Goal: Task Accomplishment & Management: Manage account settings

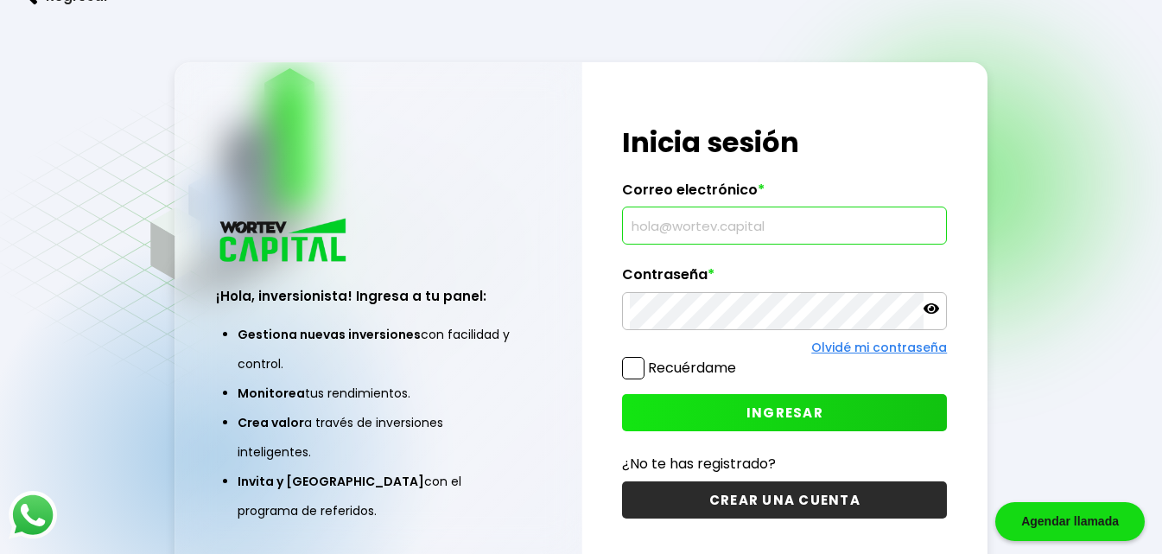
click at [708, 225] on input "text" at bounding box center [784, 225] width 309 height 36
type input "R"
type input "[EMAIL_ADDRESS][DOMAIN_NAME]"
click at [927, 310] on icon at bounding box center [932, 308] width 16 height 10
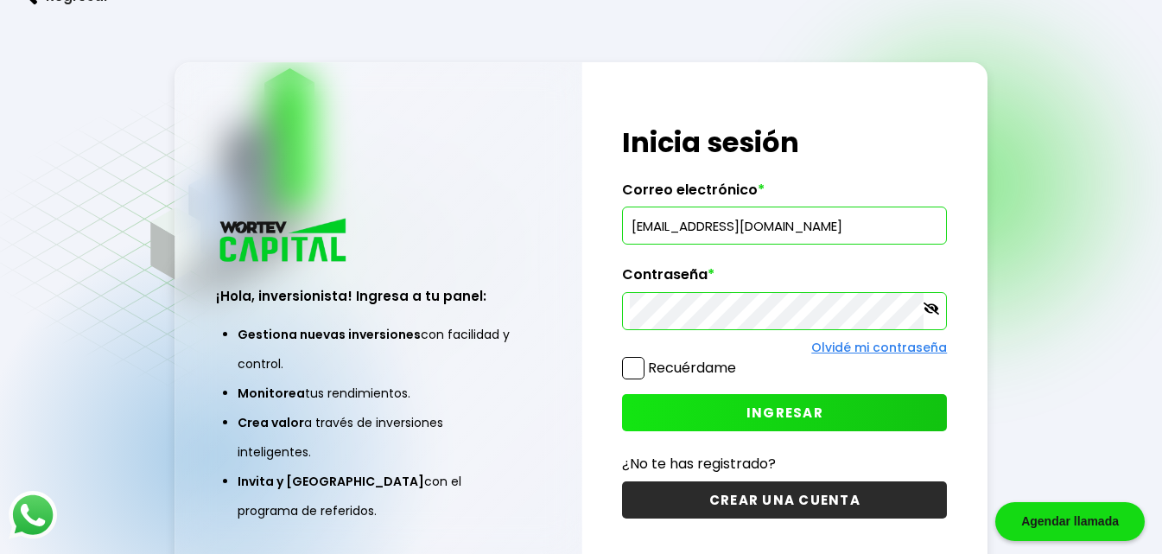
click at [824, 411] on button "INGRESAR" at bounding box center [784, 412] width 325 height 37
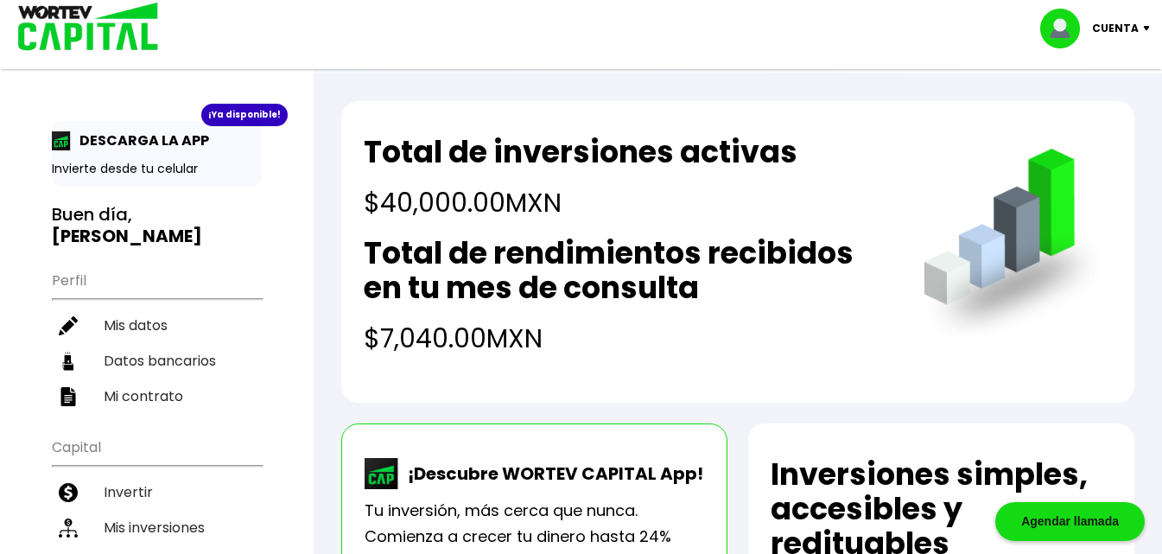
scroll to position [86, 0]
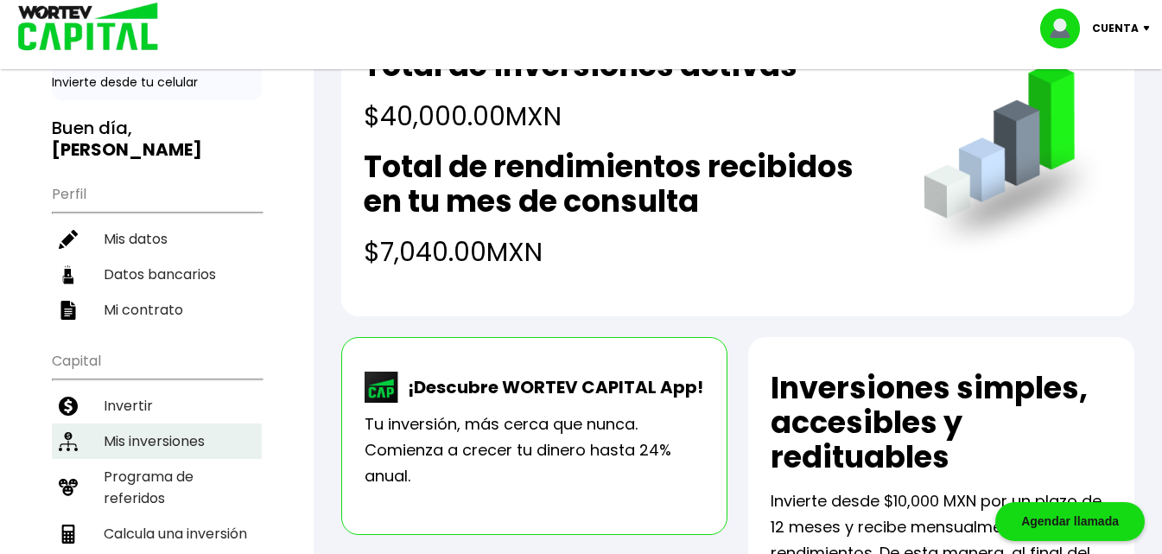
click at [163, 423] on li "Mis inversiones" at bounding box center [157, 440] width 210 height 35
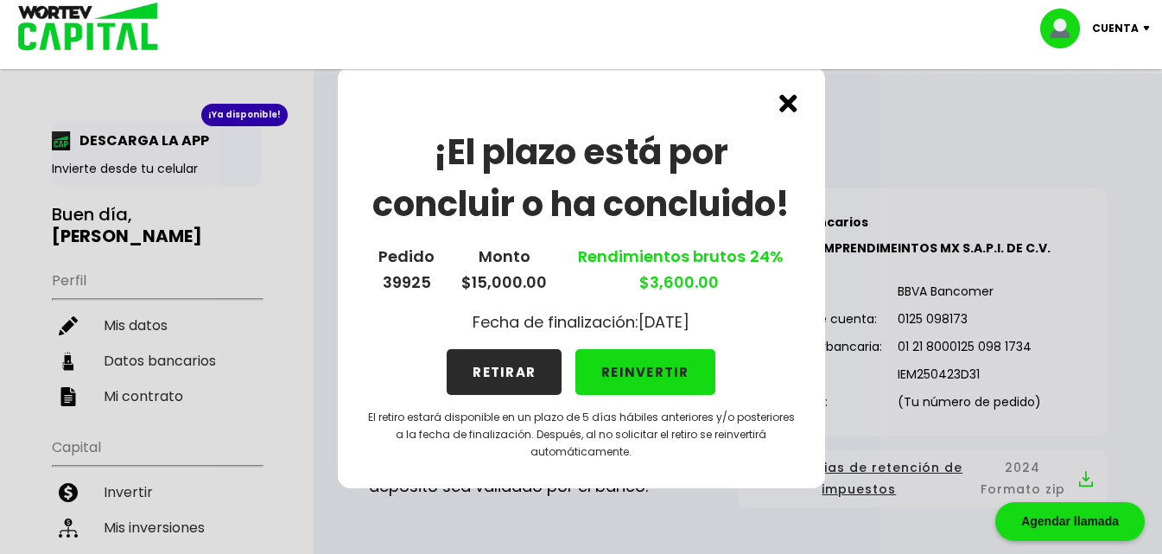
click at [495, 366] on button "RETIRAR" at bounding box center [504, 372] width 115 height 46
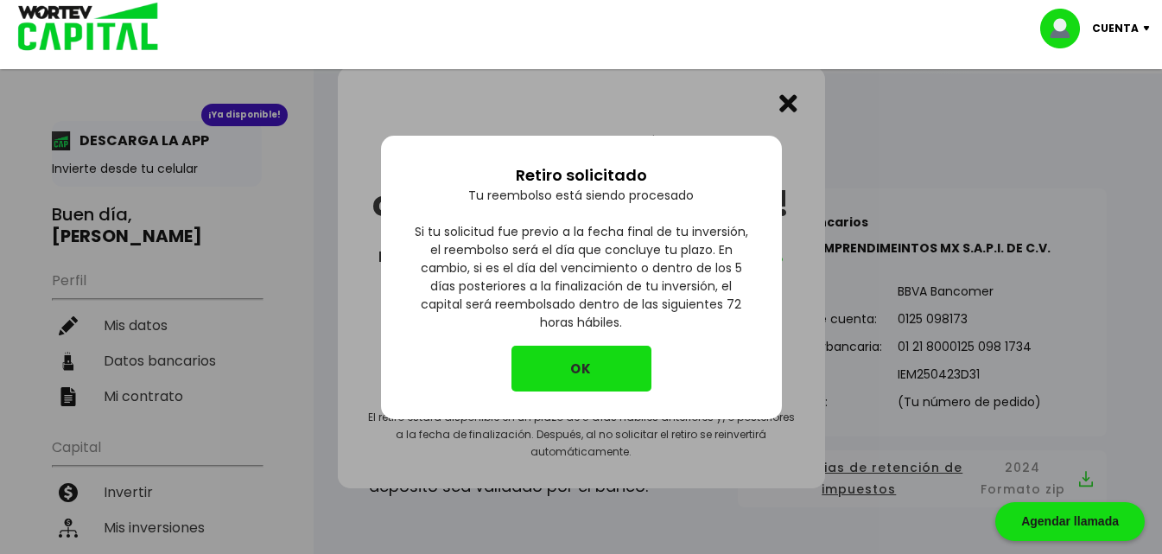
click at [596, 353] on button "OK" at bounding box center [582, 369] width 140 height 46
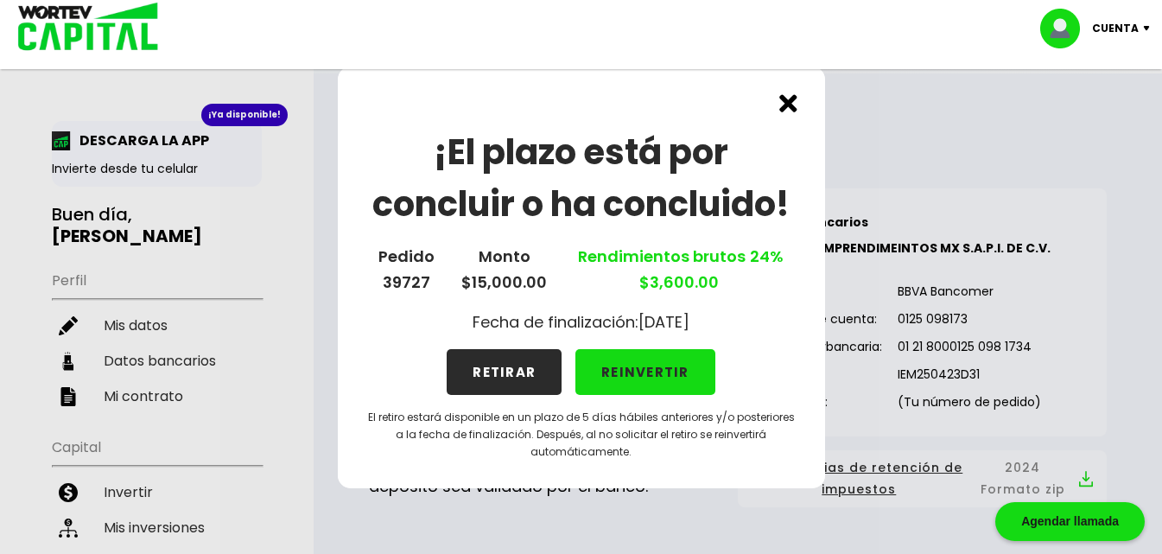
click at [791, 97] on img at bounding box center [788, 103] width 18 height 18
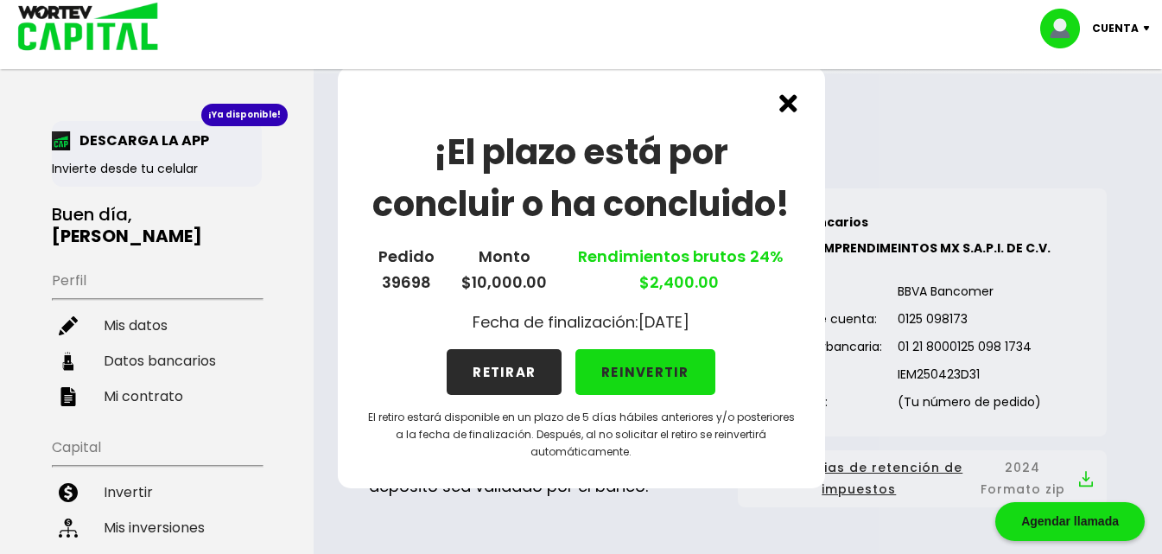
click at [517, 379] on button "RETIRAR" at bounding box center [504, 372] width 115 height 46
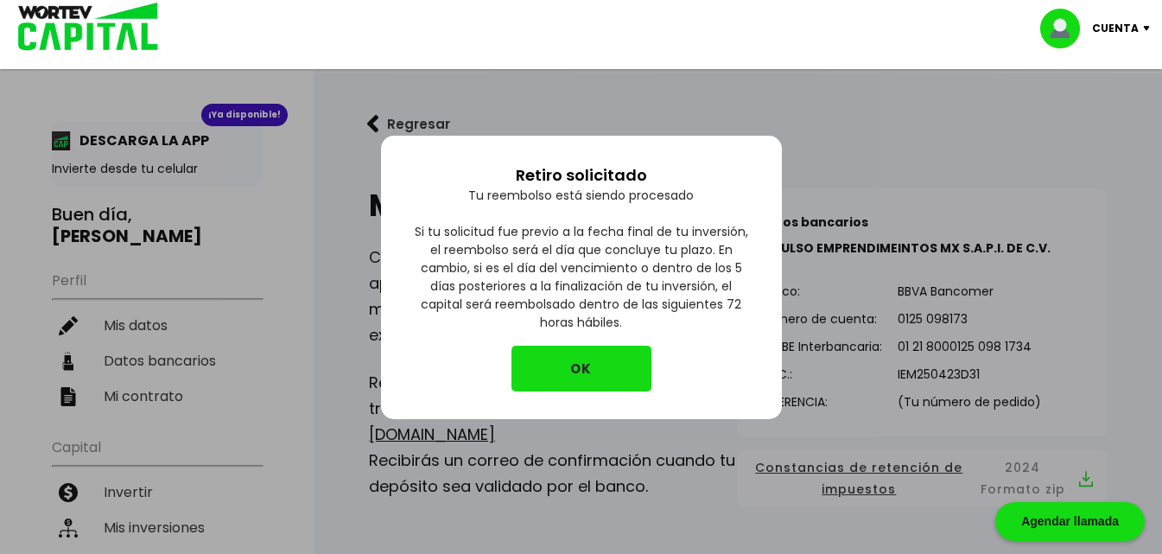
click at [571, 354] on button "OK" at bounding box center [582, 369] width 140 height 46
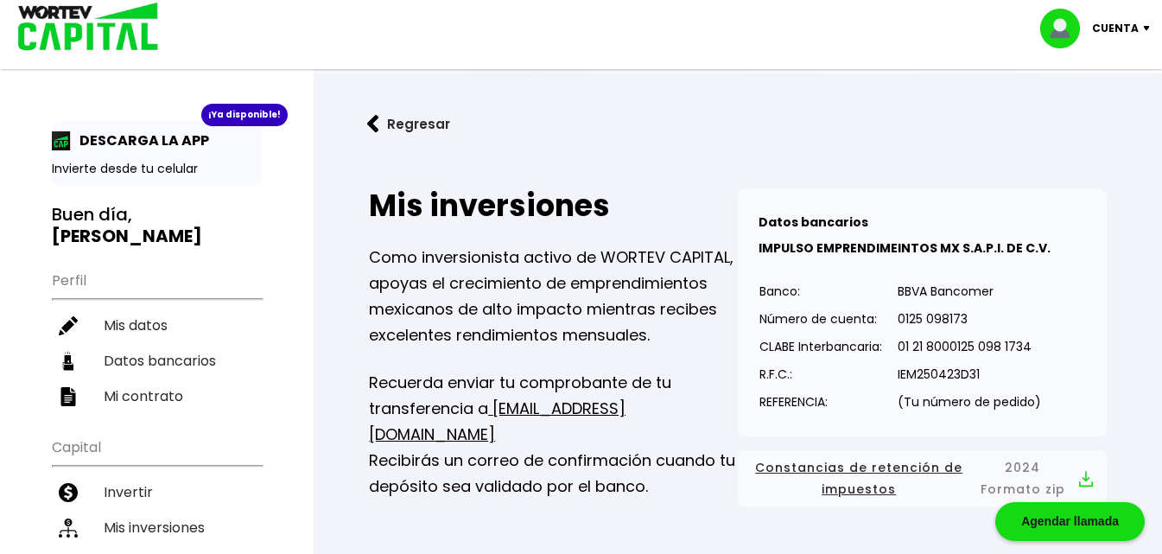
scroll to position [86, 0]
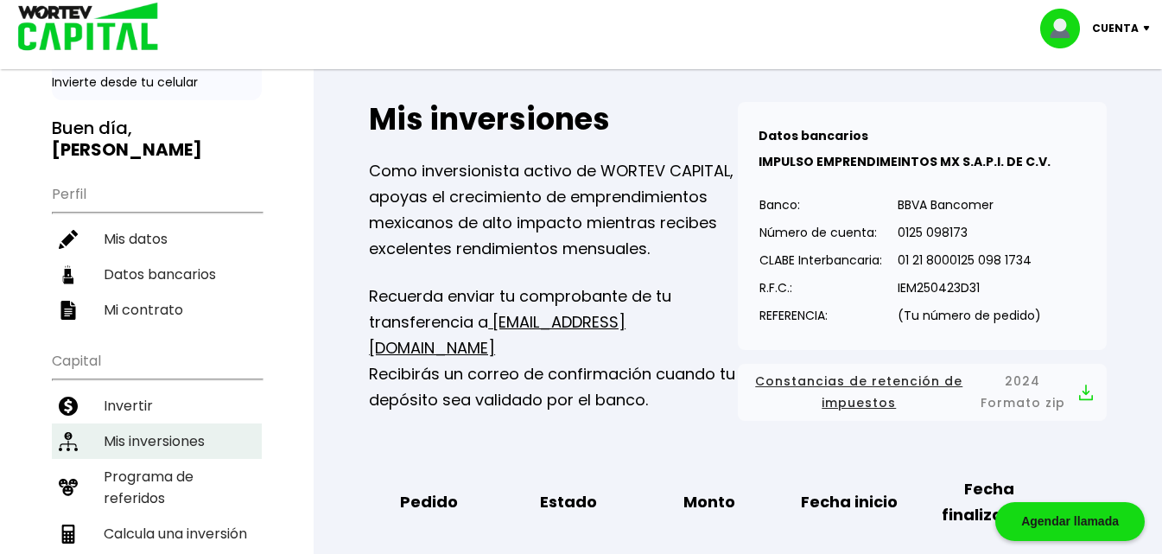
click at [187, 424] on li "Mis inversiones" at bounding box center [157, 440] width 210 height 35
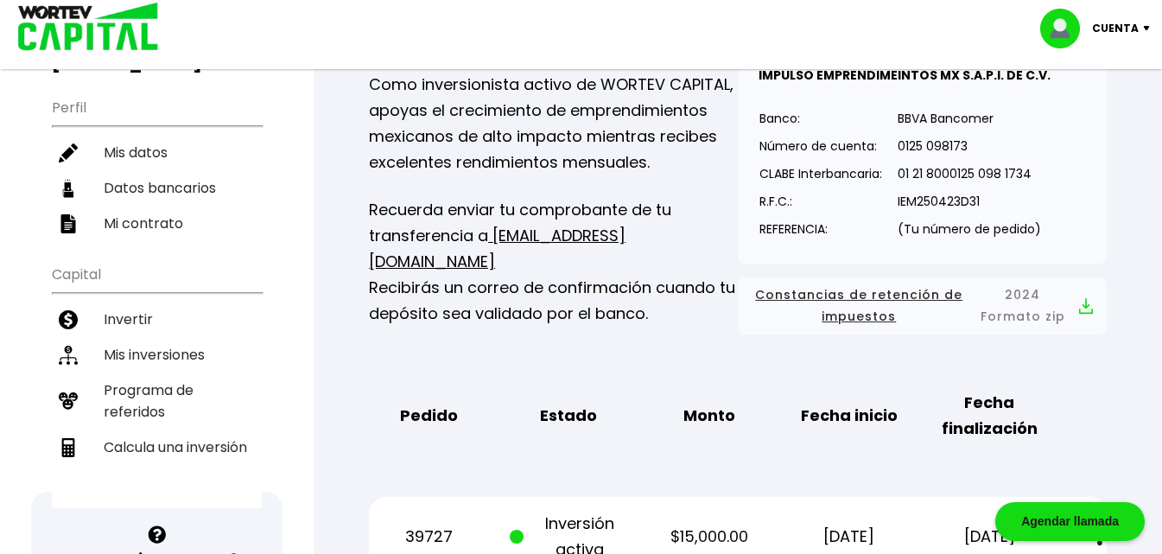
scroll to position [259, 0]
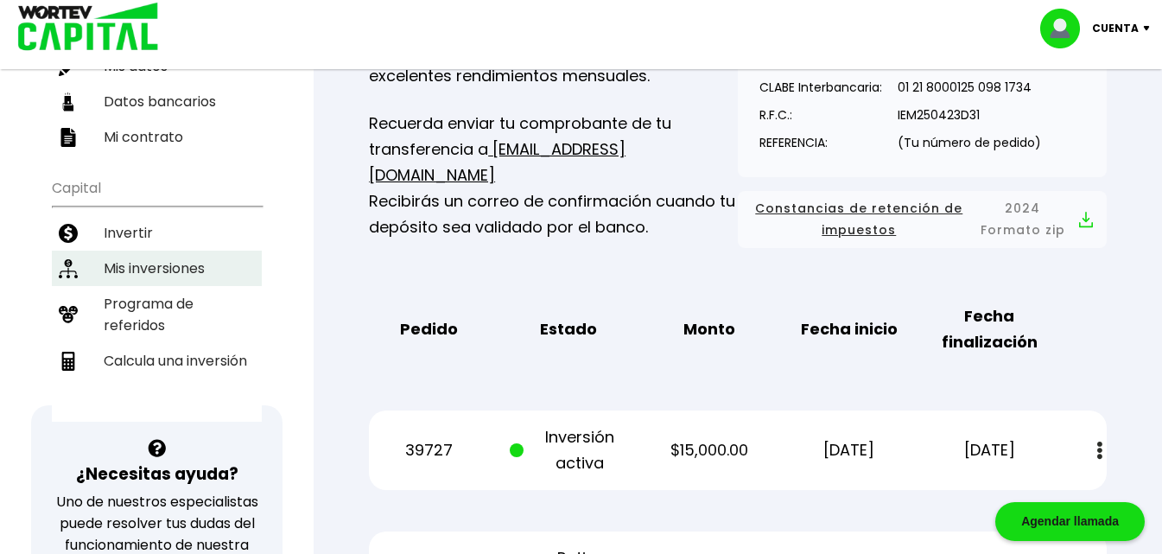
click at [149, 252] on li "Mis inversiones" at bounding box center [157, 268] width 210 height 35
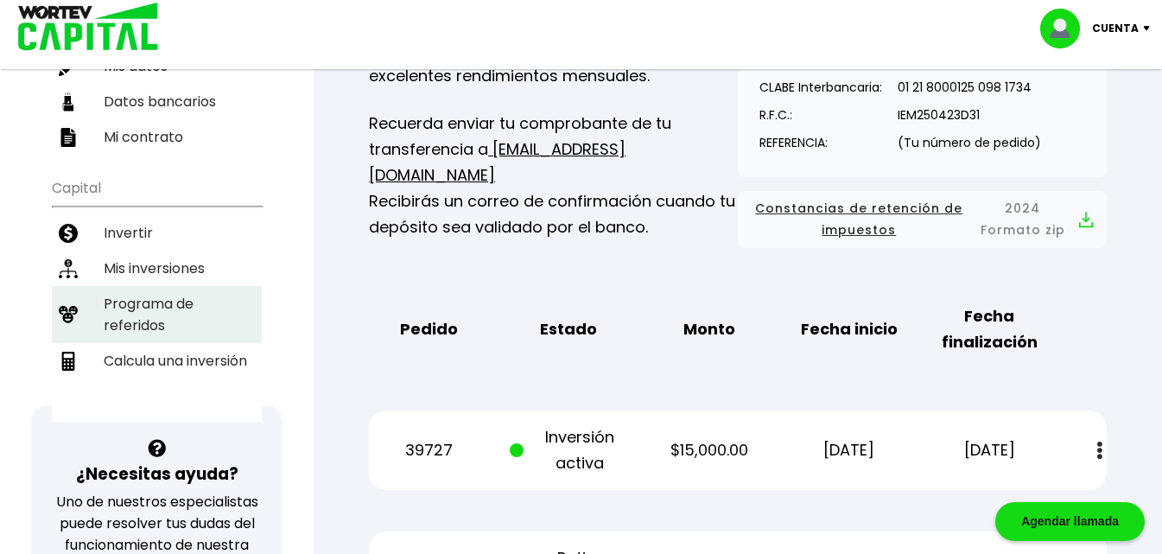
click at [162, 293] on li "Programa de referidos" at bounding box center [157, 314] width 210 height 57
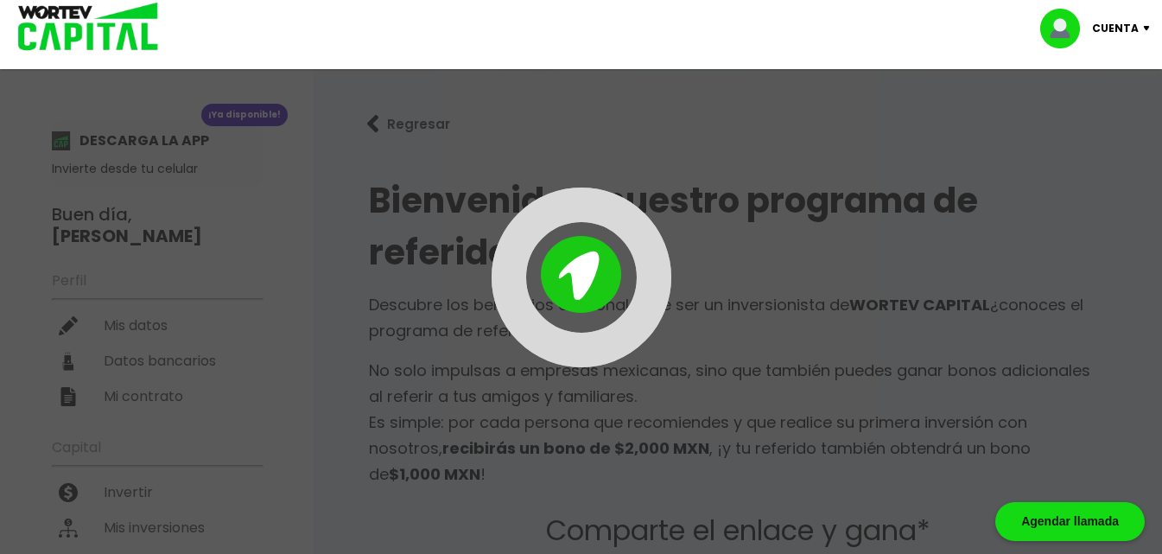
type input "[URL][DOMAIN_NAME]"
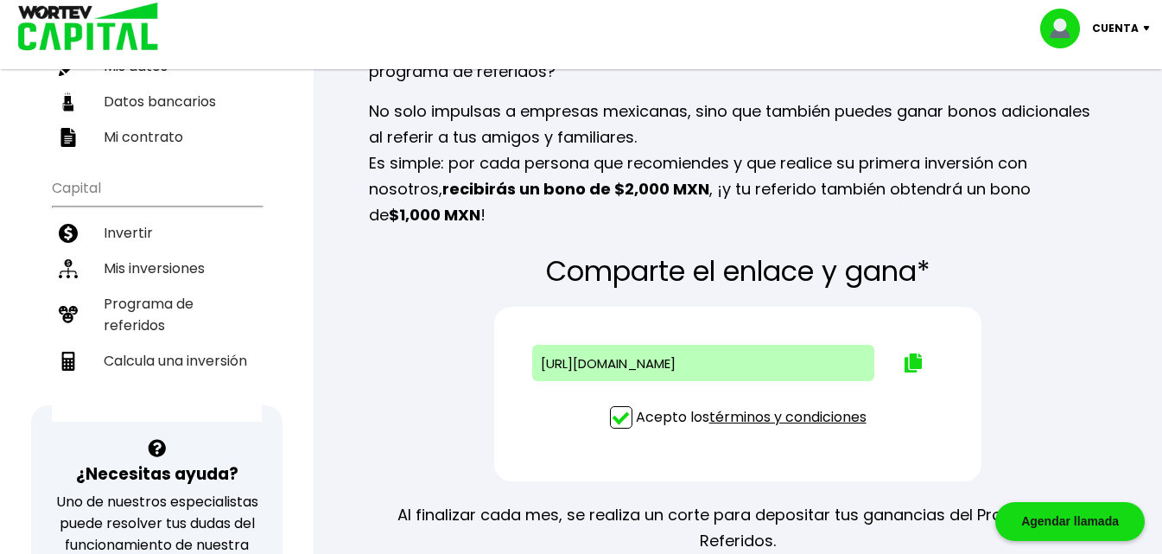
scroll to position [173, 0]
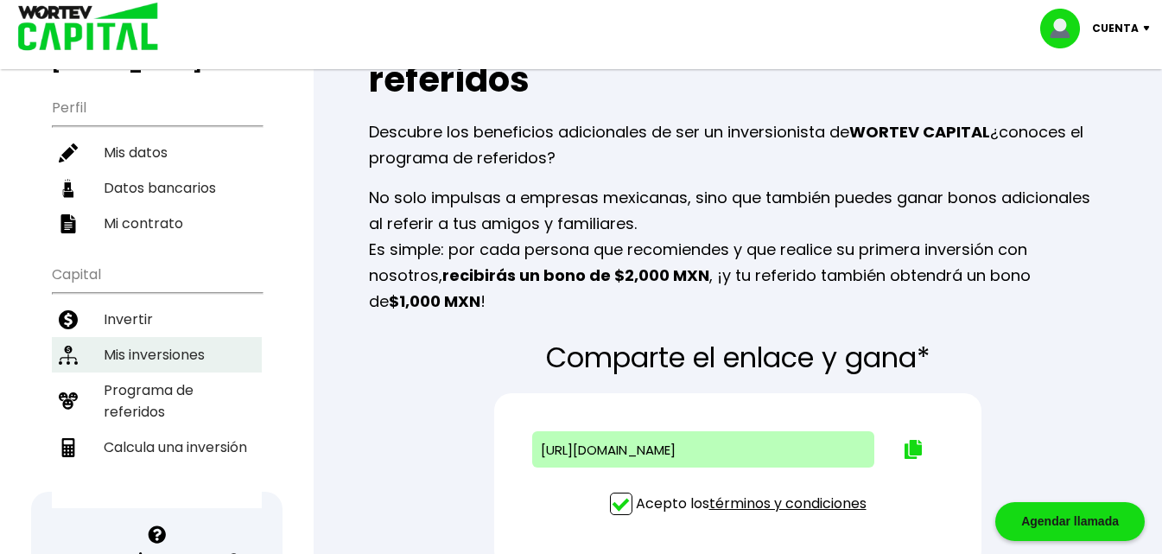
click at [140, 339] on li "Mis inversiones" at bounding box center [157, 354] width 210 height 35
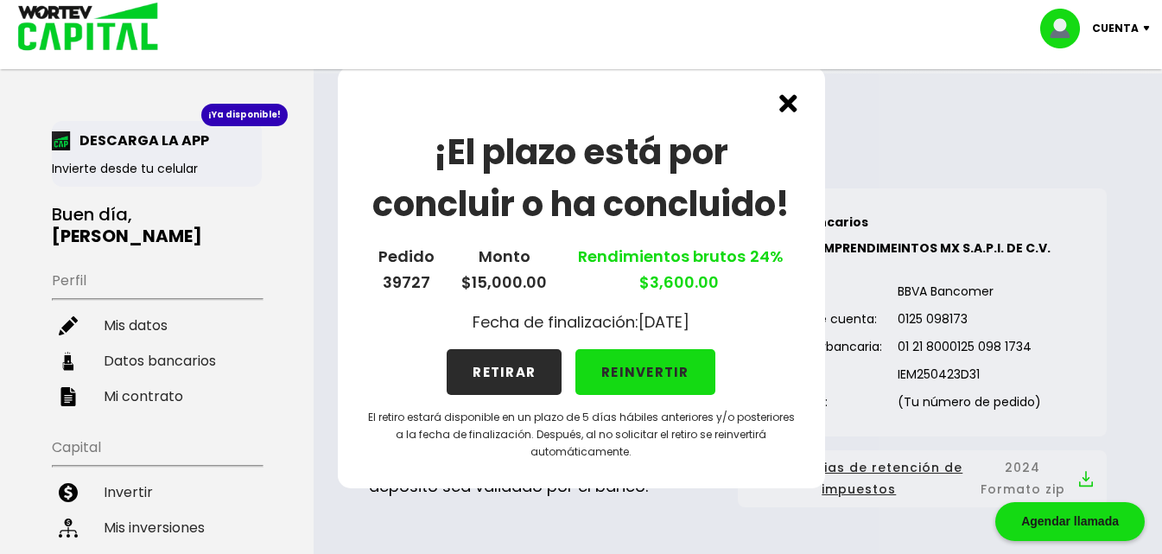
click at [493, 379] on button "RETIRAR" at bounding box center [504, 372] width 115 height 46
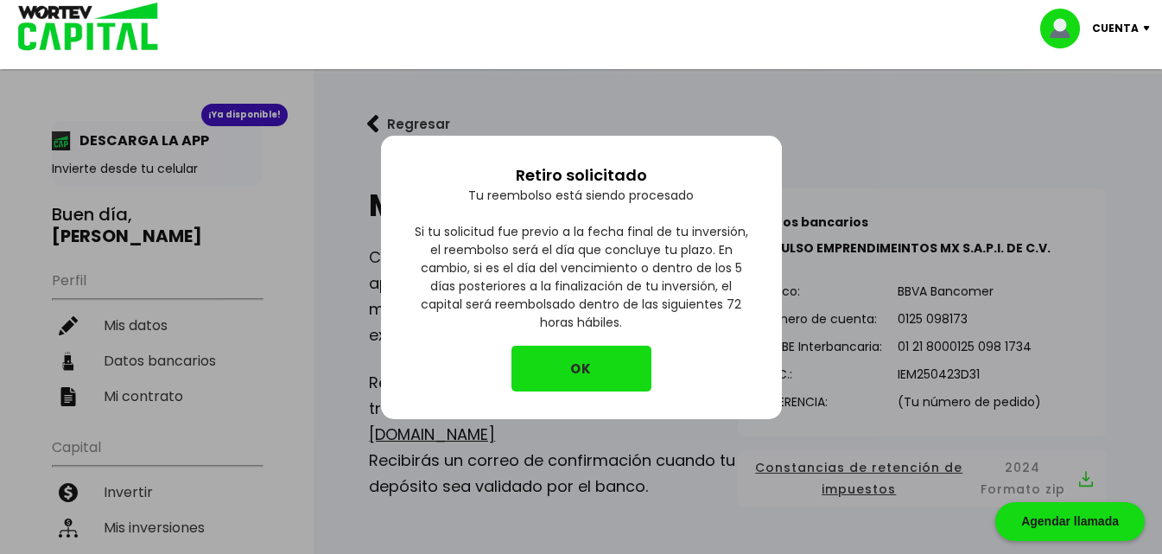
click at [577, 364] on button "OK" at bounding box center [582, 369] width 140 height 46
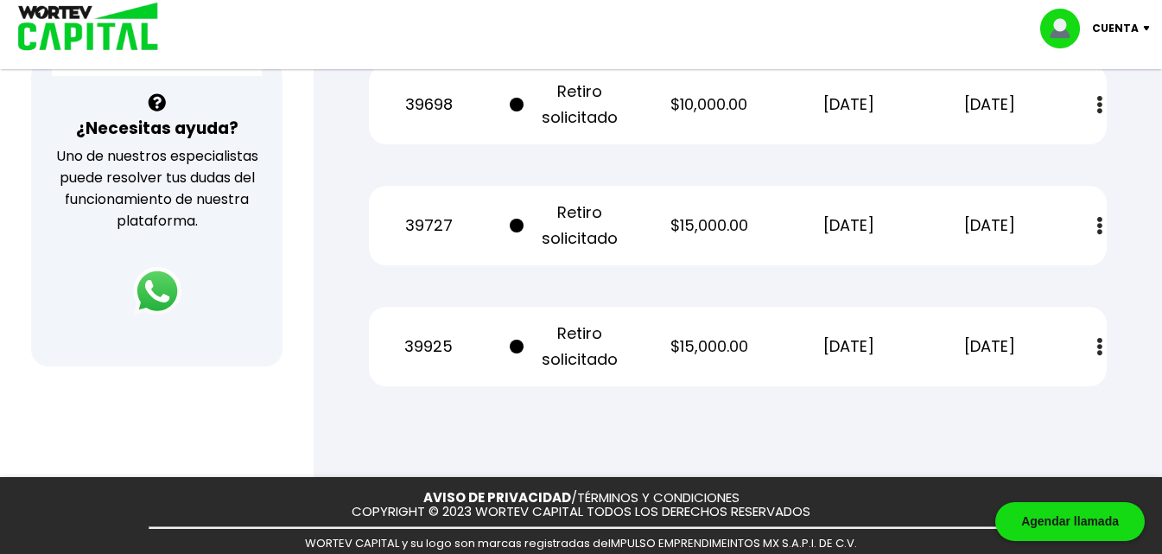
scroll to position [519, 0]
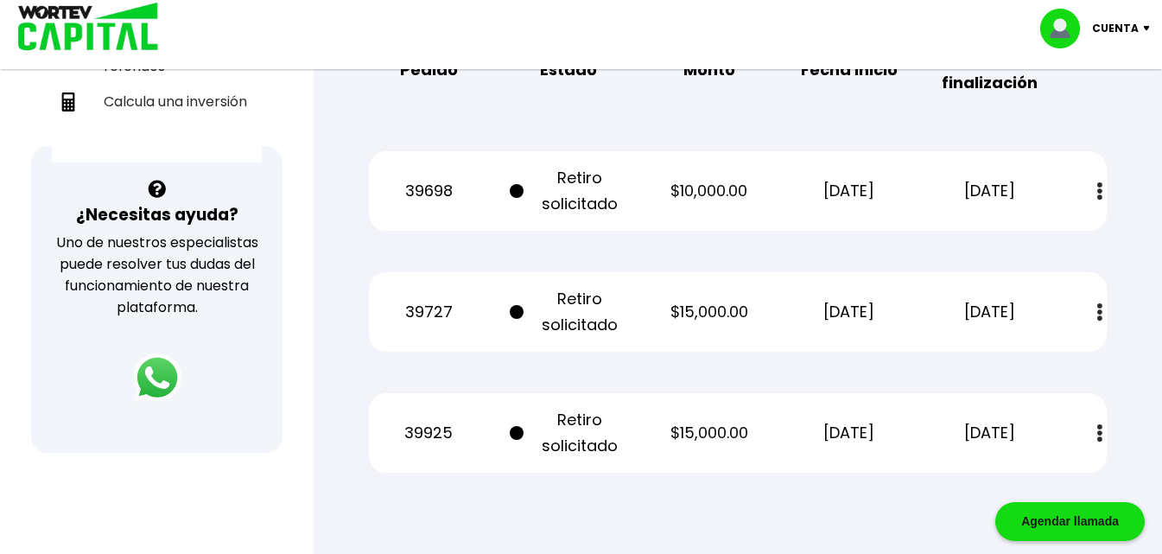
click at [512, 193] on span at bounding box center [517, 191] width 14 height 14
click at [1100, 188] on img at bounding box center [1100, 191] width 5 height 18
click at [1018, 236] on link "Estado de cuenta" at bounding box center [981, 238] width 121 height 22
click at [1098, 303] on img at bounding box center [1100, 312] width 5 height 18
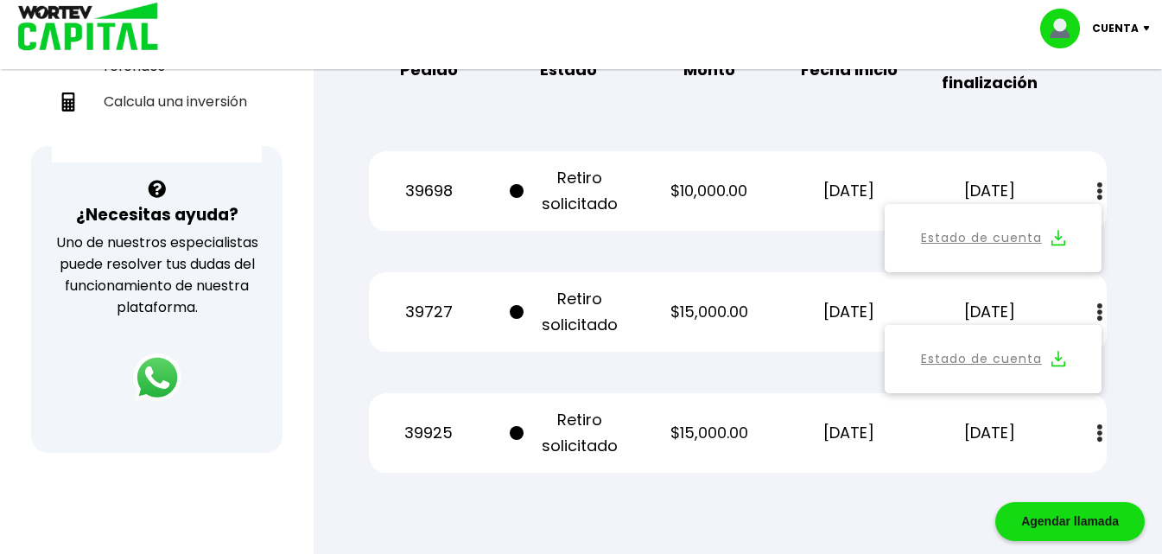
click at [1055, 359] on img at bounding box center [1059, 359] width 14 height 16
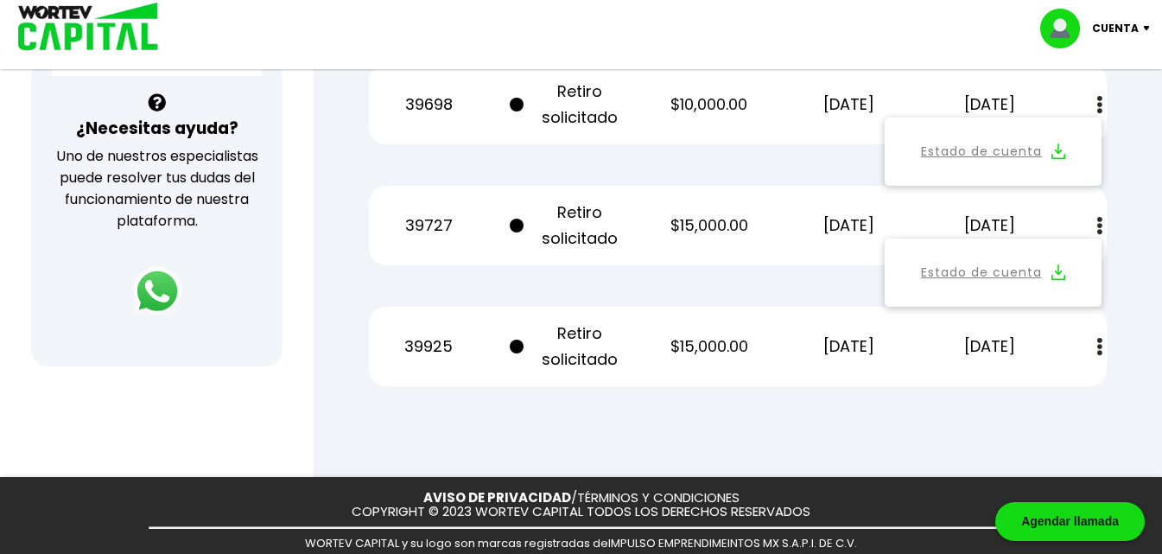
click at [1104, 347] on button at bounding box center [1100, 346] width 24 height 37
click at [1061, 394] on img at bounding box center [1059, 393] width 14 height 16
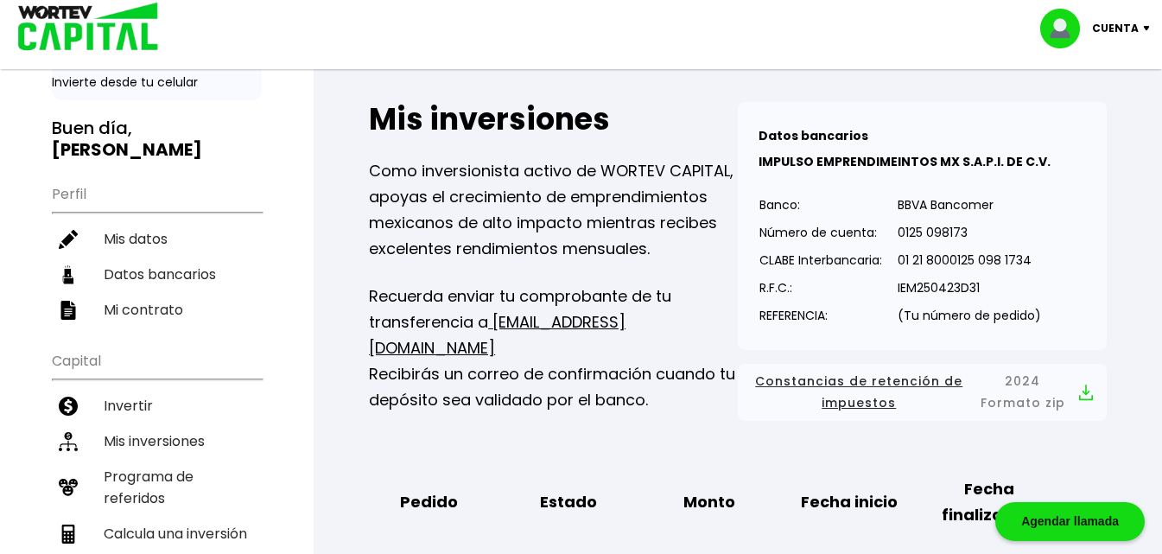
scroll to position [0, 0]
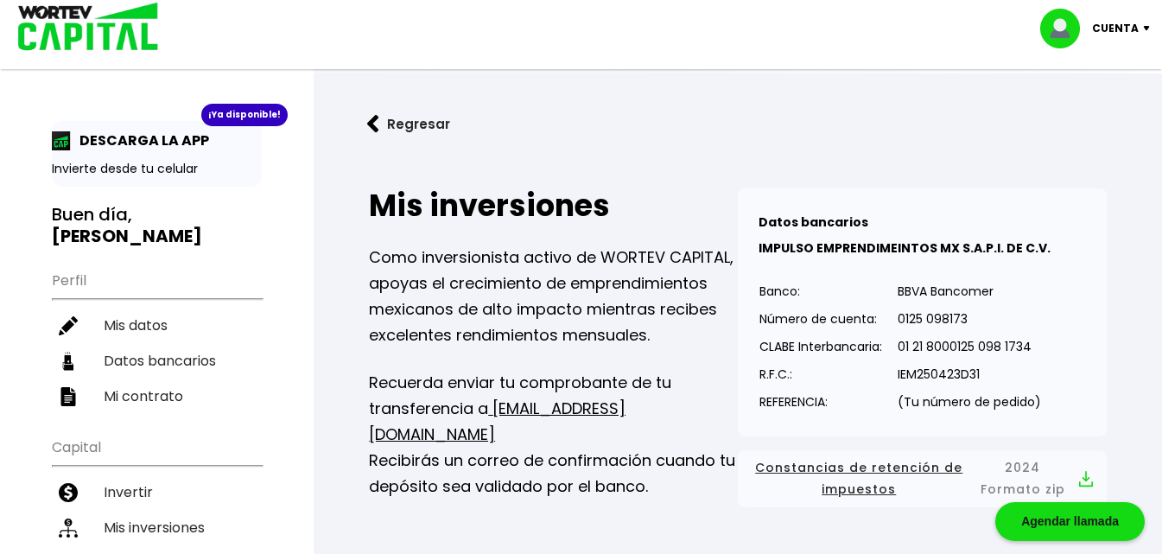
click at [156, 169] on p "Invierte desde tu celular" at bounding box center [157, 169] width 210 height 18
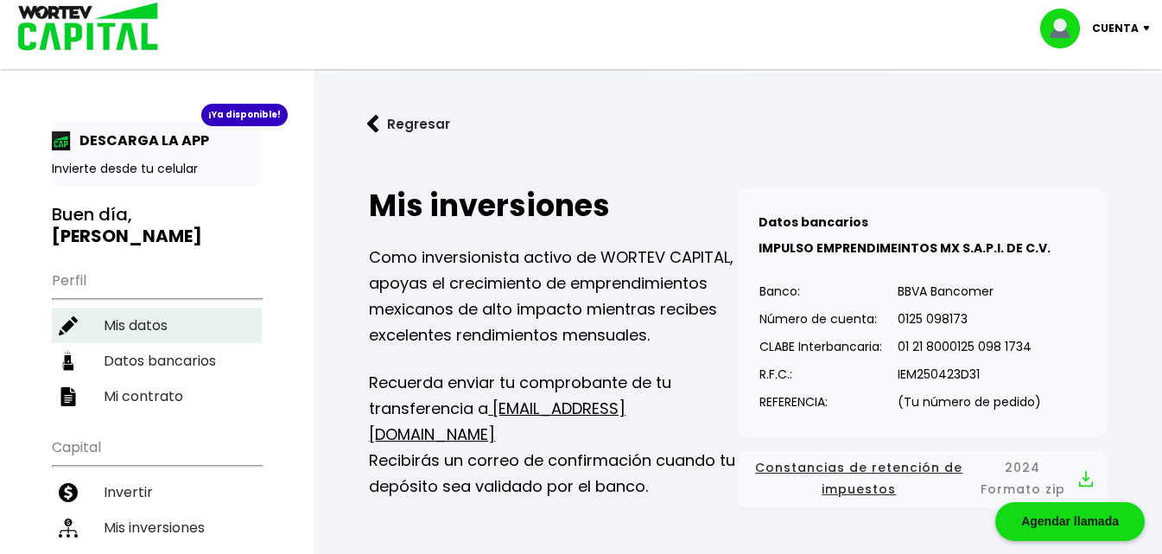
click at [131, 308] on li "Mis datos" at bounding box center [157, 325] width 210 height 35
select select "Hombre"
select select "Licenciatura"
select select "CH"
select select "HSBC"
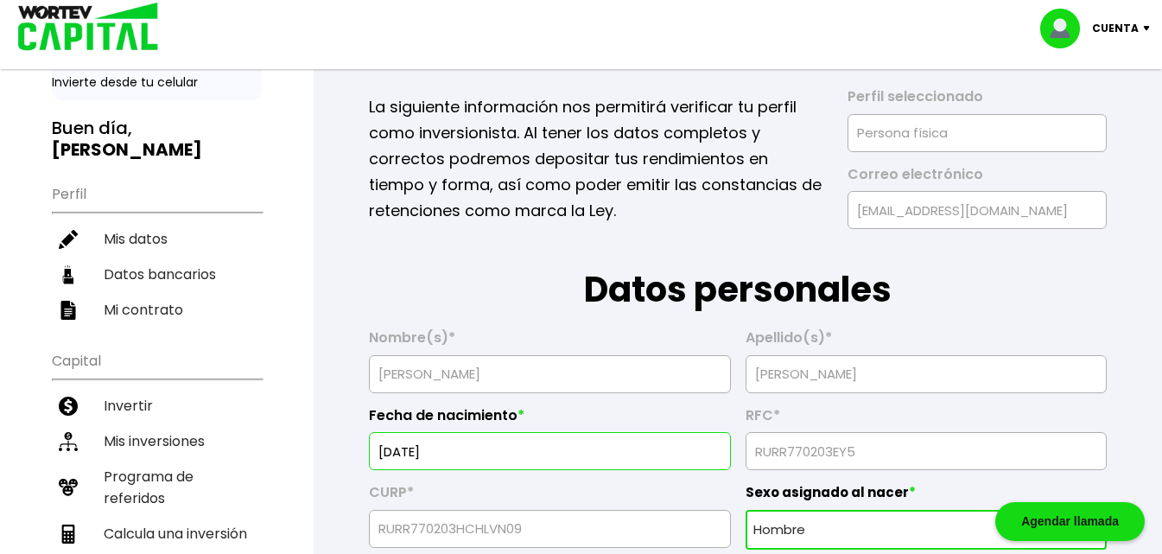
scroll to position [173, 0]
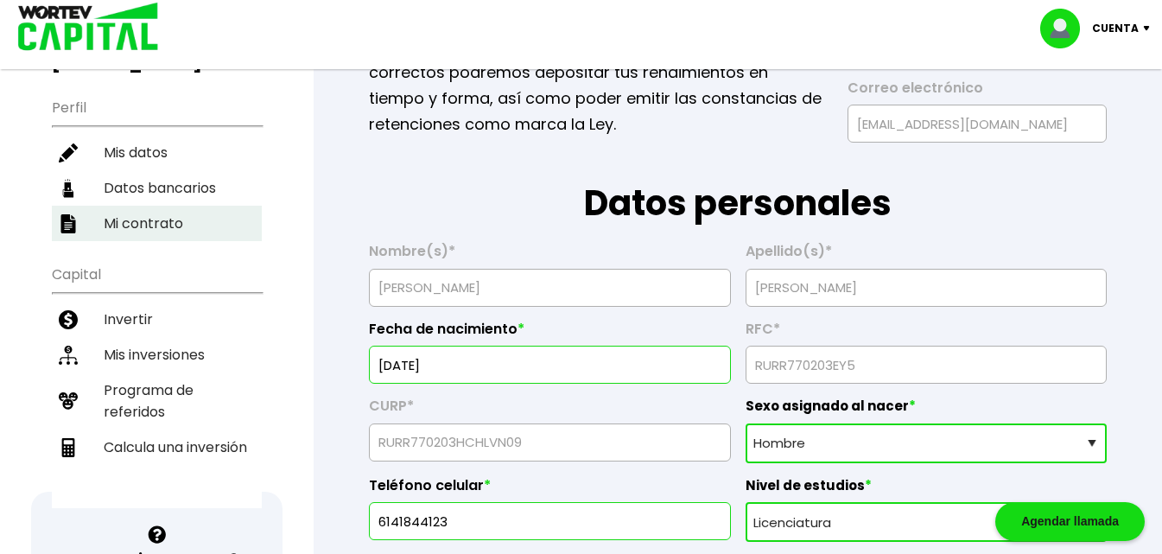
click at [143, 206] on li "Mi contrato" at bounding box center [157, 223] width 210 height 35
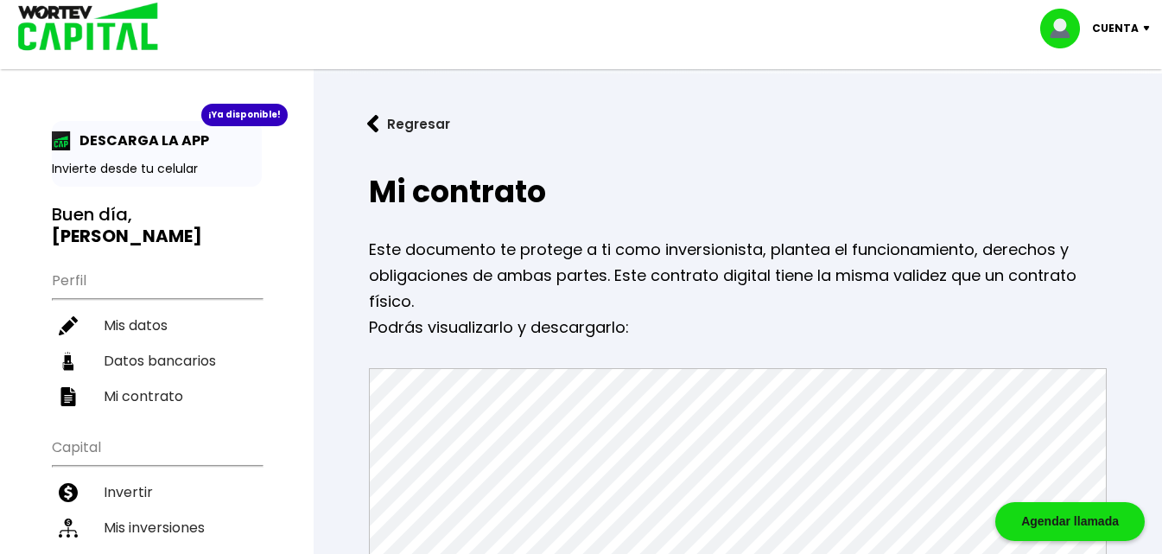
scroll to position [173, 0]
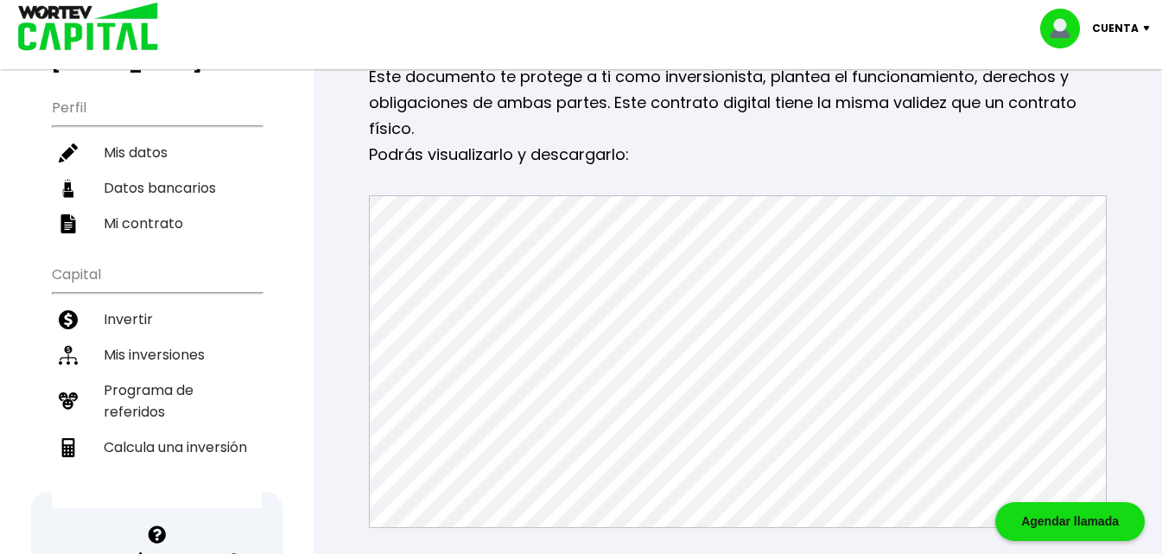
select select "Hombre"
select select "Licenciatura"
select select "CH"
select select "HSBC"
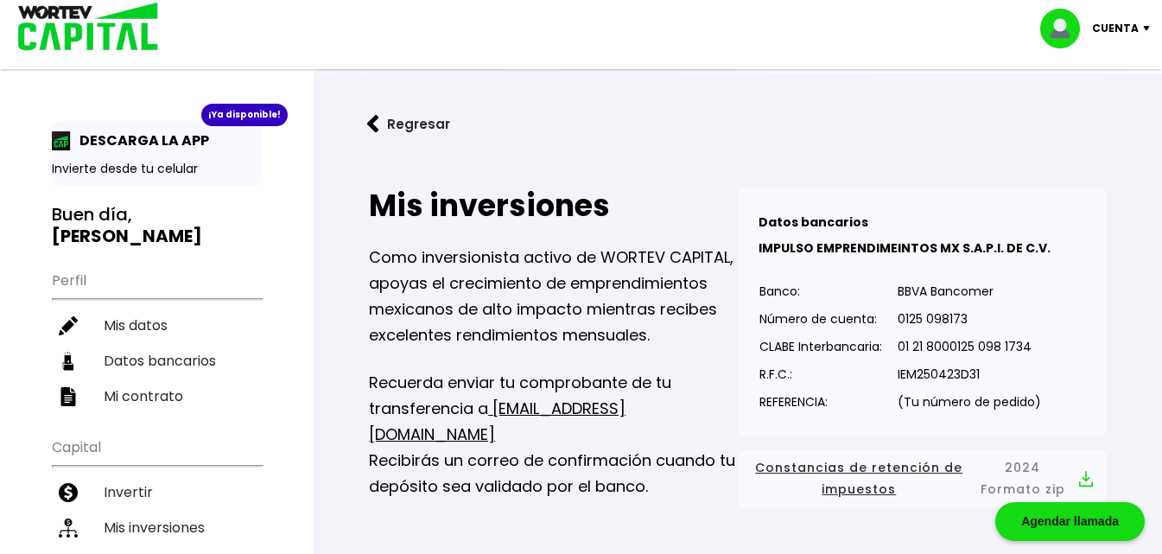
click at [377, 124] on img at bounding box center [373, 124] width 12 height 18
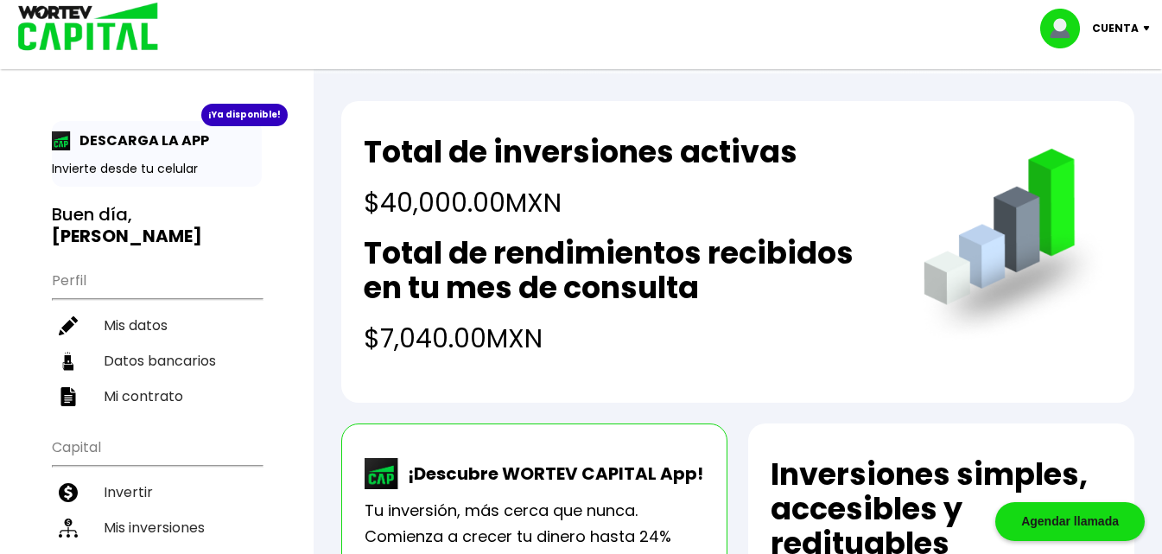
scroll to position [86, 0]
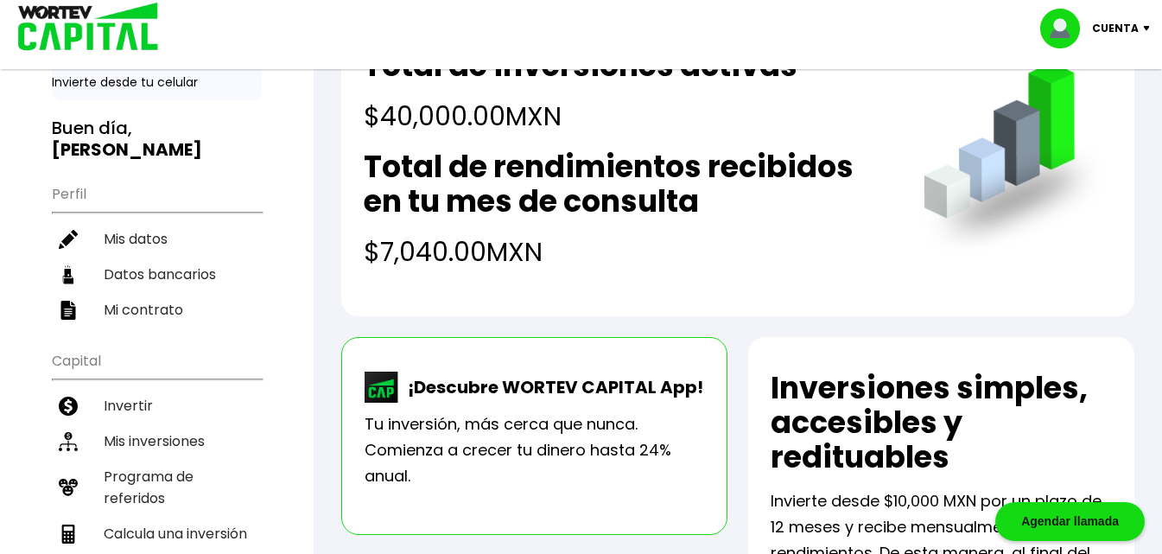
click at [531, 391] on p "¡Descubre WORTEV CAPITAL App!" at bounding box center [551, 387] width 304 height 26
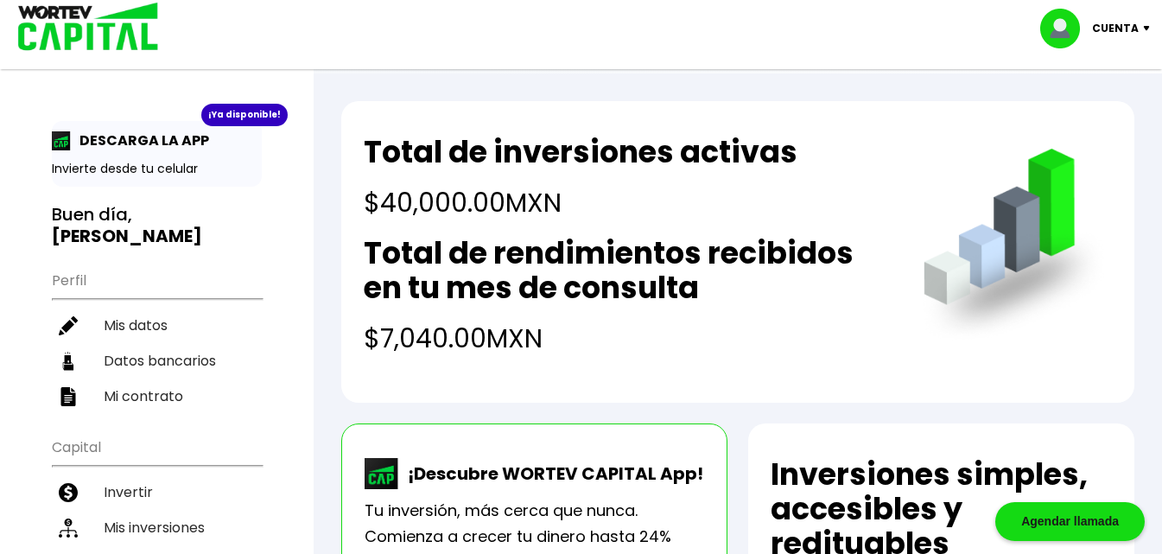
click at [1123, 22] on p "Cuenta" at bounding box center [1115, 29] width 47 height 26
click at [1095, 115] on li "Cerrar sesión" at bounding box center [1097, 115] width 138 height 35
